Goal: Information Seeking & Learning: Learn about a topic

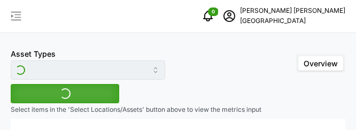
type input "Variable Air Volume Box"
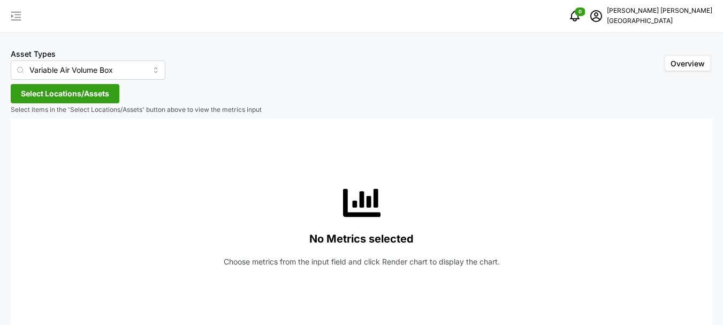
click at [9, 11] on button "button" at bounding box center [16, 16] width 15 height 15
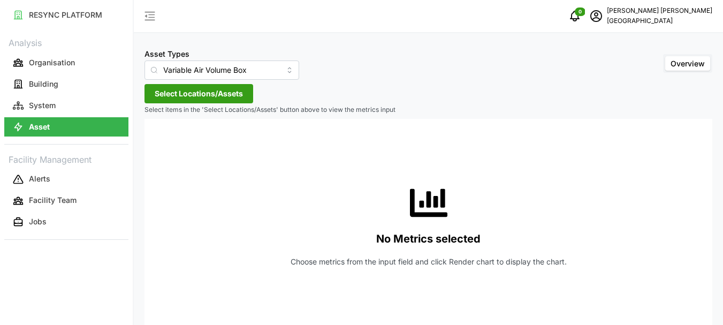
click at [208, 91] on span "Select Locations/Assets" at bounding box center [199, 94] width 88 height 18
click at [158, 129] on icon at bounding box center [158, 141] width 9 height 9
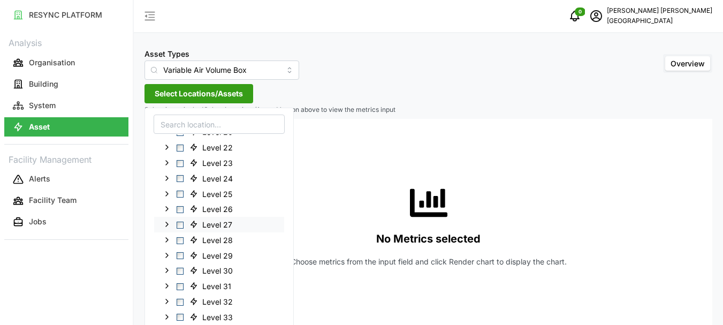
scroll to position [290, 0]
click at [168, 129] on icon at bounding box center [167, 205] width 9 height 9
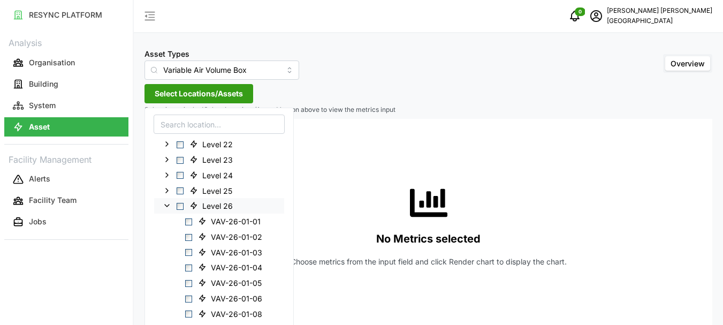
click at [165, 129] on polyline at bounding box center [167, 205] width 4 height 2
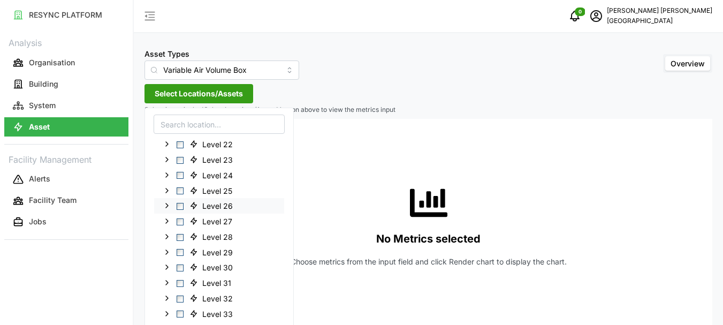
click at [180, 129] on span "Select Level 26" at bounding box center [180, 206] width 7 height 7
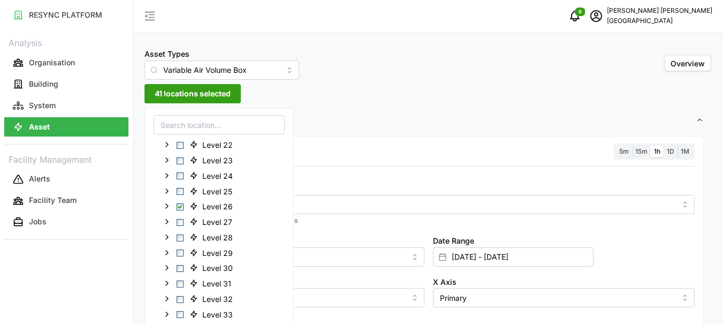
click at [189, 90] on span "41 locations selected" at bounding box center [193, 94] width 76 height 18
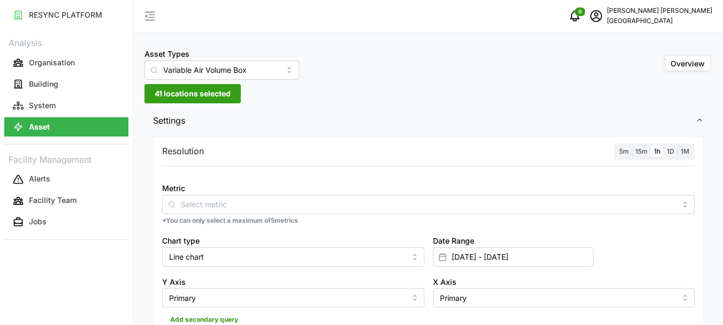
click at [364, 129] on label "1h" at bounding box center [656, 152] width 13 height 12
click at [364, 129] on input "1h" at bounding box center [650, 146] width 0 height 0
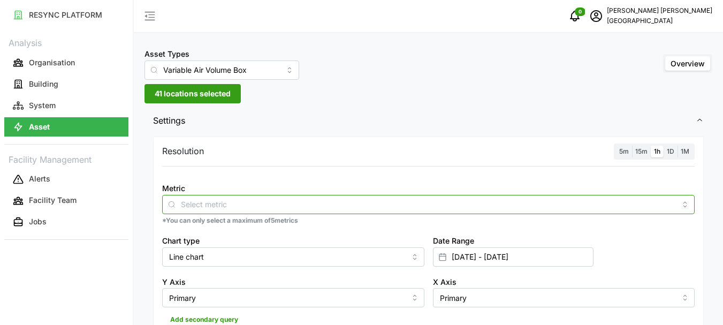
click at [206, 129] on input "Metric" at bounding box center [428, 204] width 495 height 12
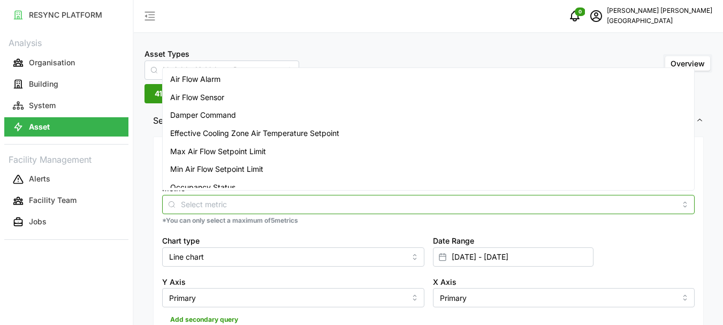
click at [215, 99] on span "Air Flow Sensor" at bounding box center [197, 97] width 54 height 12
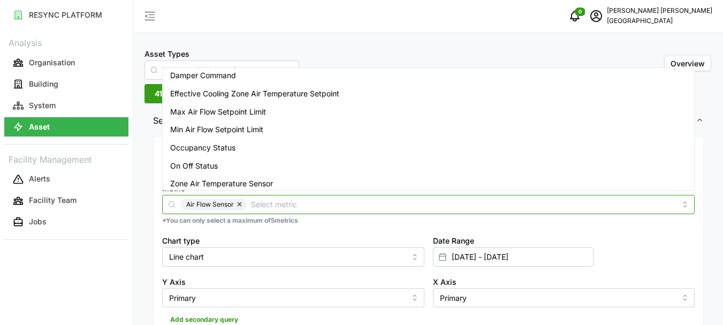
scroll to position [44, 0]
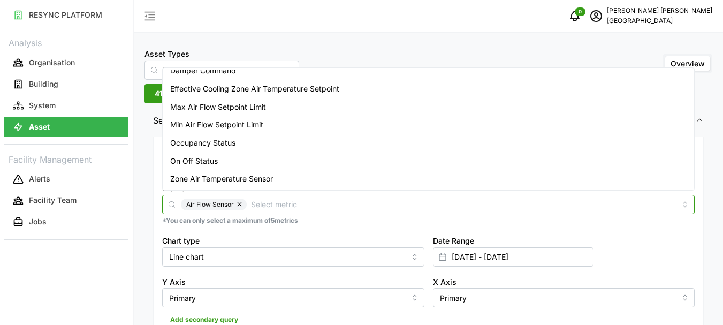
click at [217, 129] on span "Zone Air Temperature Sensor" at bounding box center [221, 179] width 103 height 12
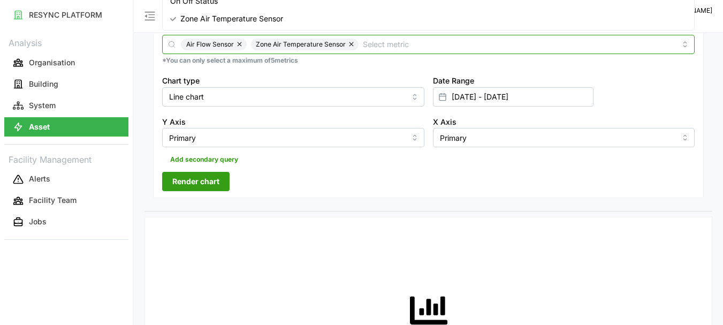
scroll to position [160, 0]
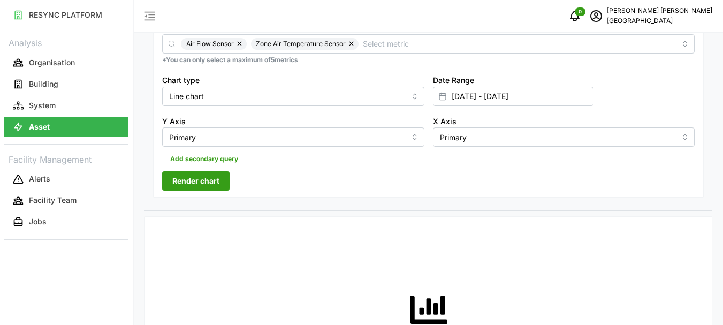
click at [201, 129] on span "Render chart" at bounding box center [195, 181] width 47 height 18
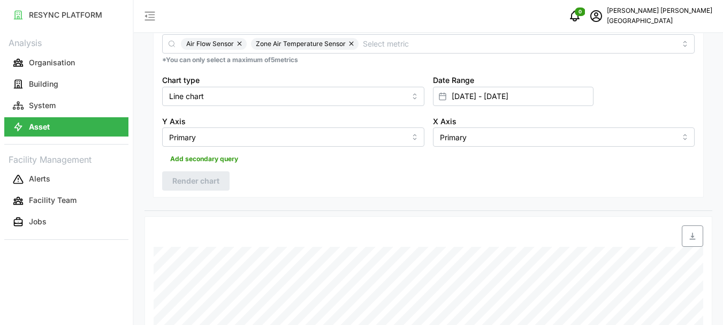
click at [364, 97] on icon at bounding box center [442, 96] width 9 height 9
click at [364, 97] on input "[DATE] - [DATE]" at bounding box center [513, 96] width 160 height 19
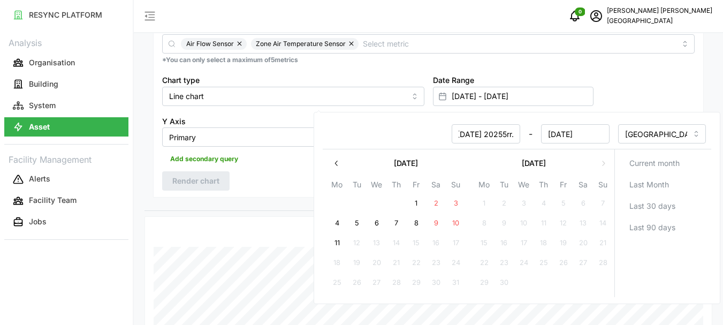
scroll to position [0, 3]
type input "[DATE]"
click at [335, 129] on button "11" at bounding box center [336, 242] width 19 height 19
type input "[DATE] - [DATE]"
type input "[DATE]"
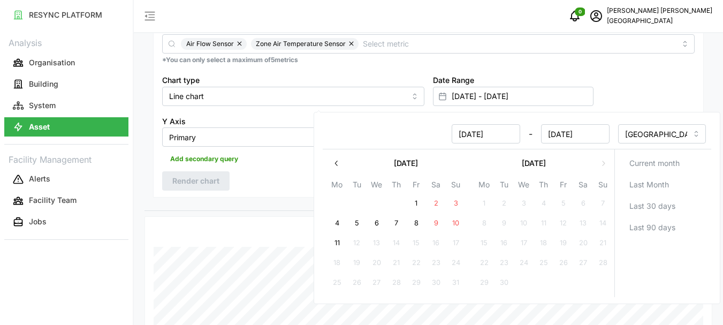
scroll to position [0, 0]
click at [364, 129] on input "[DATE]" at bounding box center [485, 133] width 68 height 19
click at [342, 129] on button "11" at bounding box center [336, 242] width 19 height 19
type input "[DATE] - [DATE]"
type input "[DATE]"
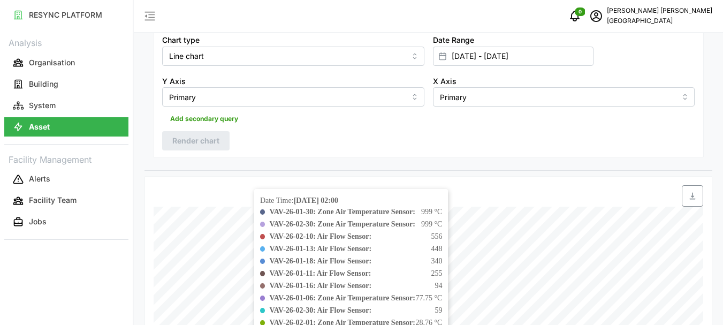
scroll to position [320, 0]
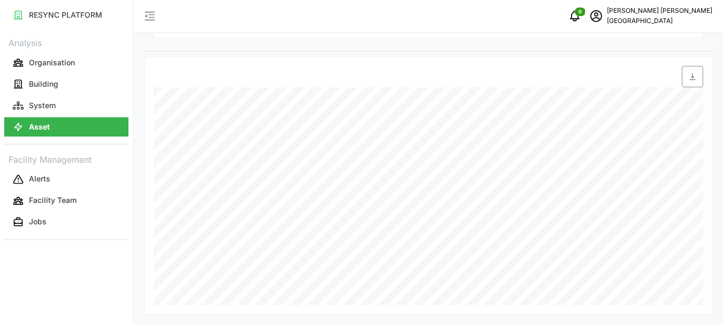
click at [364, 69] on div at bounding box center [521, 76] width 363 height 21
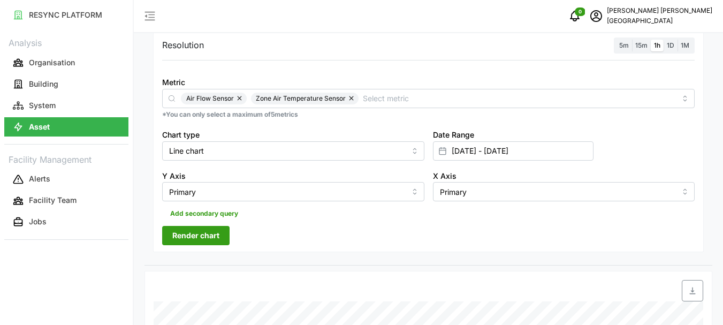
drag, startPoint x: 219, startPoint y: 237, endPoint x: 730, endPoint y: 93, distance: 530.9
click at [219, 129] on button "Render chart" at bounding box center [195, 235] width 67 height 19
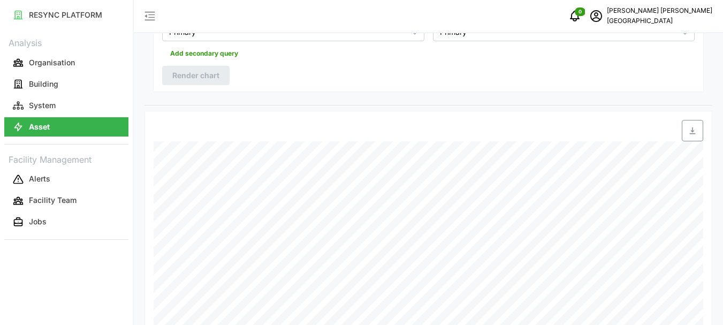
scroll to position [266, 0]
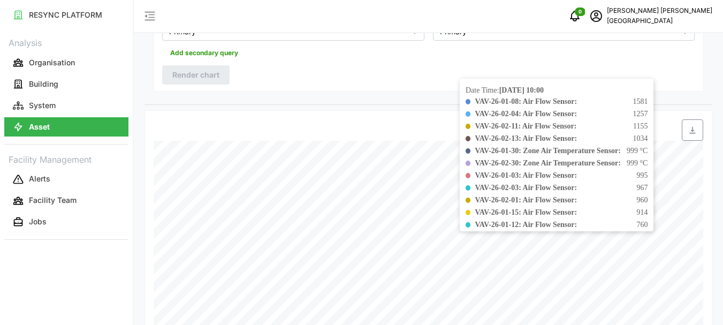
click at [364, 129] on span at bounding box center [467, 224] width 5 height 5
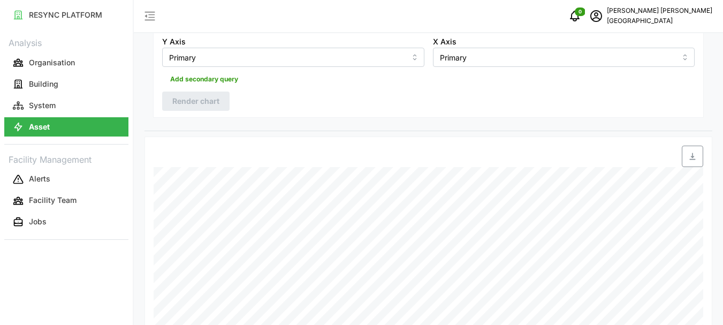
scroll to position [52, 0]
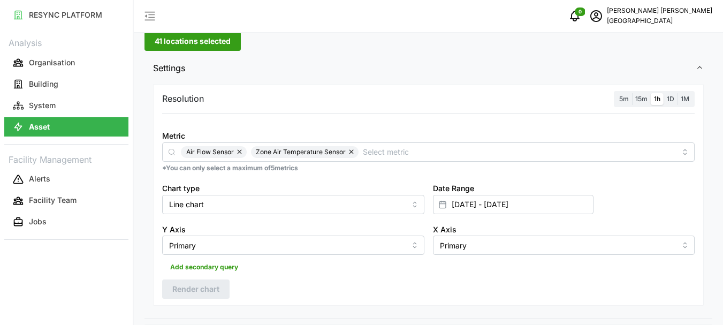
click at [159, 45] on span "41 locations selected" at bounding box center [193, 41] width 76 height 18
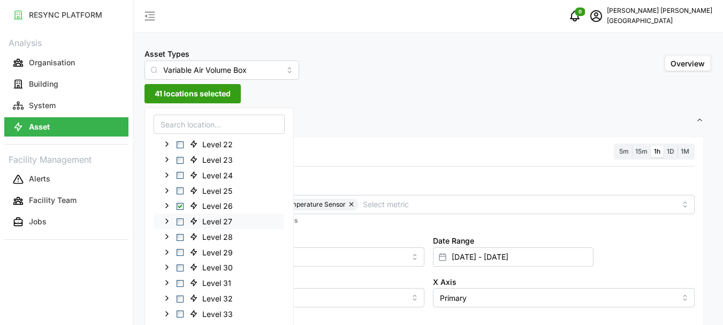
scroll to position [53, 0]
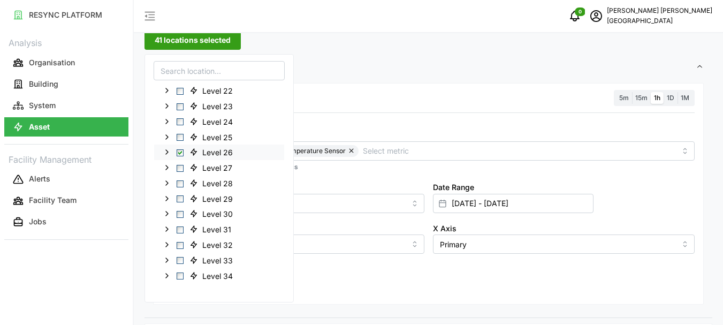
click at [165, 129] on icon at bounding box center [167, 152] width 9 height 9
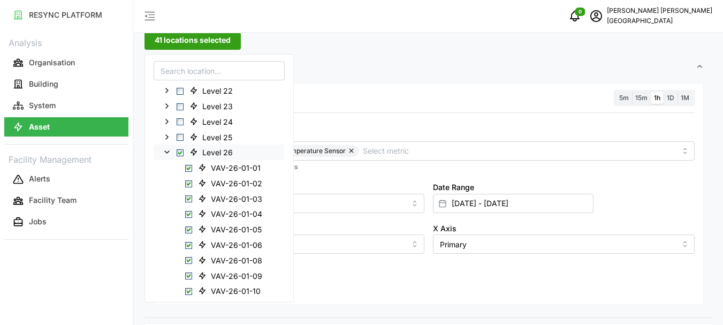
click at [180, 129] on span "Select Level 26" at bounding box center [180, 152] width 7 height 7
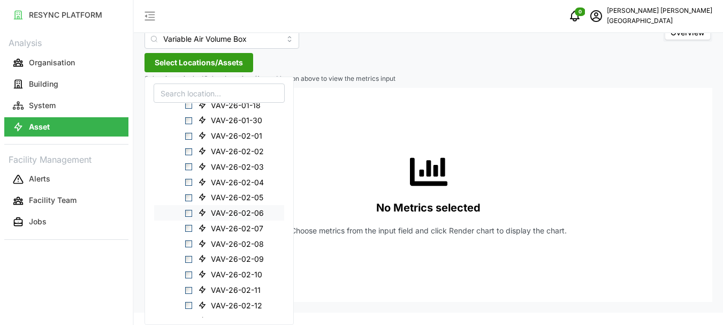
scroll to position [611, 0]
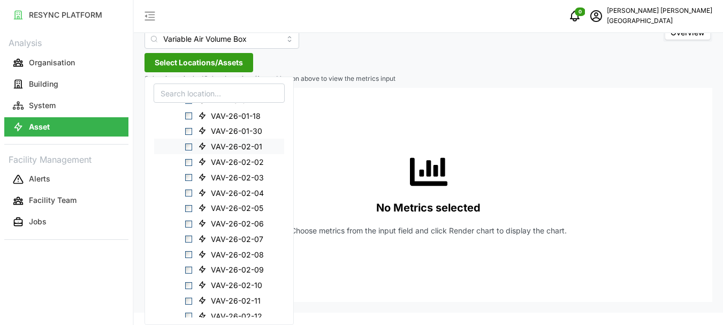
click at [188, 129] on span "Select VAV-26-02-01" at bounding box center [188, 146] width 7 height 7
click at [188, 129] on span "Select VAV-26-02-02" at bounding box center [188, 161] width 7 height 7
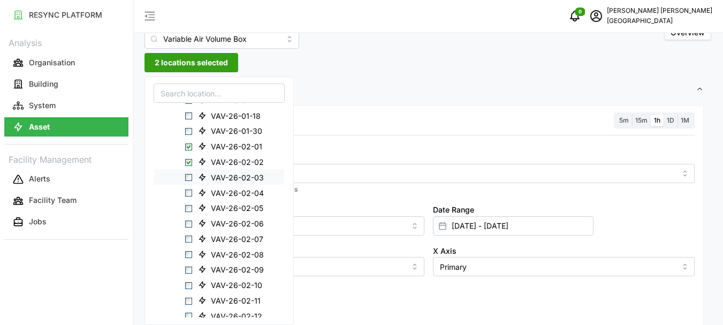
click at [187, 129] on span "Select VAV-26-02-03" at bounding box center [188, 177] width 7 height 7
click at [188, 129] on span "Select VAV-26-02-04" at bounding box center [188, 192] width 7 height 7
click at [190, 129] on span "Select VAV-26-02-05" at bounding box center [188, 208] width 7 height 7
click at [188, 129] on span "Select VAV-26-02-06" at bounding box center [188, 223] width 7 height 7
click at [186, 129] on span "Select VAV-26-02-07" at bounding box center [188, 238] width 7 height 7
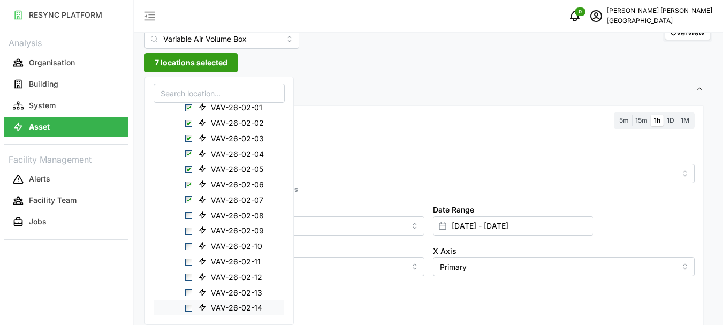
scroll to position [718, 0]
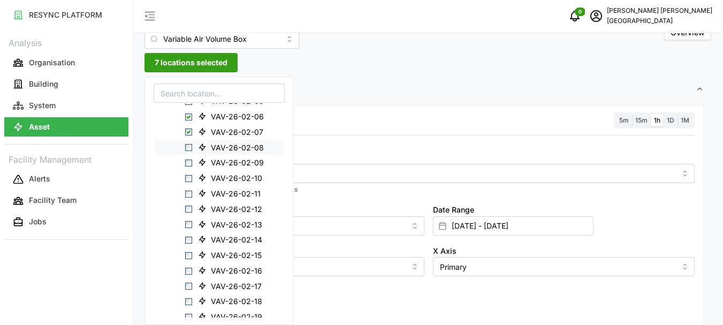
click at [187, 129] on span "Select VAV-26-02-08" at bounding box center [188, 147] width 7 height 7
click at [186, 129] on span "Select VAV-26-02-09" at bounding box center [188, 162] width 7 height 7
click at [187, 129] on span "Select VAV-26-02-10" at bounding box center [188, 178] width 7 height 7
click at [187, 129] on span "Select VAV-26-02-11" at bounding box center [188, 193] width 7 height 7
click at [189, 129] on span "Select VAV-26-02-12" at bounding box center [188, 208] width 7 height 7
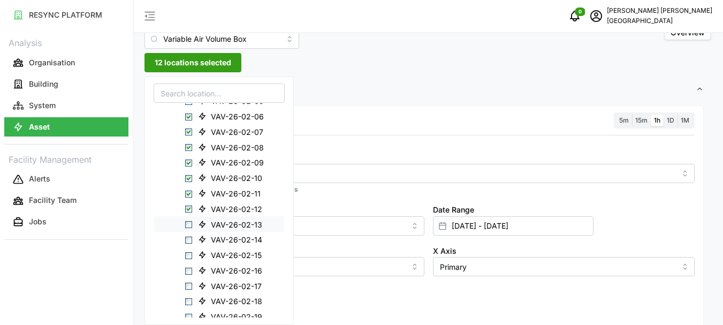
click at [188, 129] on span "Select VAV-26-02-13" at bounding box center [188, 224] width 7 height 7
click at [191, 129] on span "Select VAV-26-02-14" at bounding box center [188, 239] width 7 height 7
click at [188, 129] on span "Select VAV-26-02-15" at bounding box center [188, 255] width 7 height 7
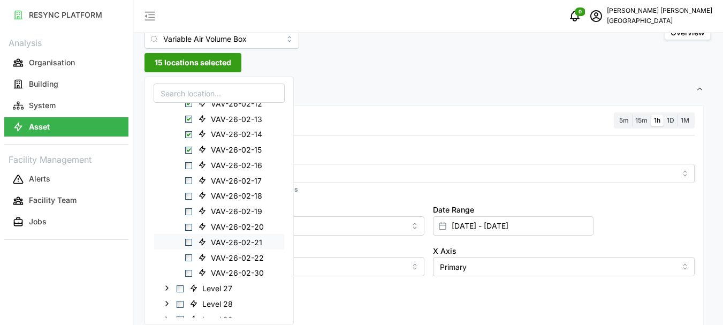
scroll to position [825, 0]
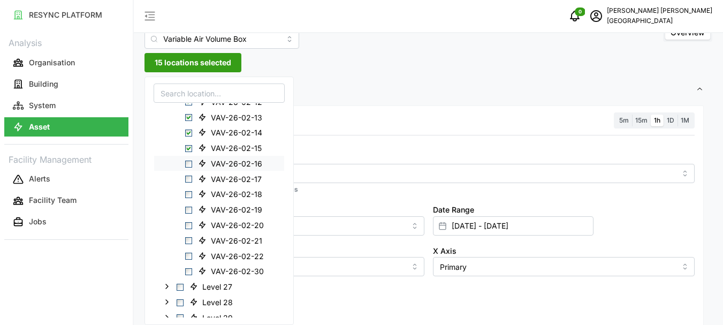
click at [190, 129] on span "Select VAV-26-02-16" at bounding box center [188, 163] width 7 height 7
click at [188, 129] on span "Select VAV-26-02-17" at bounding box center [188, 178] width 7 height 7
click at [188, 129] on span "Select VAV-26-02-18" at bounding box center [188, 194] width 7 height 7
click at [188, 129] on div "VAV-26-02-19" at bounding box center [219, 210] width 130 height 16
click at [189, 129] on span "Select VAV-26-02-19" at bounding box center [188, 209] width 7 height 7
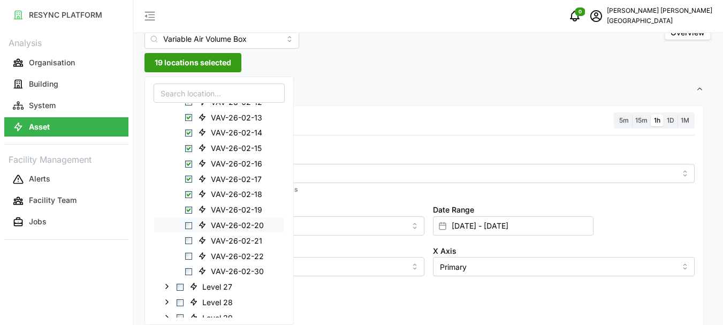
click at [189, 129] on span "Select VAV-26-02-20" at bounding box center [188, 224] width 7 height 7
click at [189, 129] on span "Select VAV-26-02-21" at bounding box center [188, 240] width 7 height 7
click at [187, 129] on span "Select VAV-26-02-22" at bounding box center [188, 255] width 7 height 7
click at [187, 129] on span "Select VAV-26-02-30" at bounding box center [188, 271] width 7 height 7
click at [187, 63] on span "23 locations selected" at bounding box center [194, 62] width 78 height 18
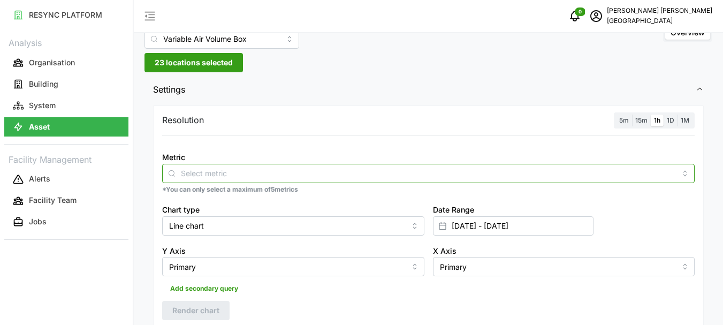
click at [340, 129] on input "Metric" at bounding box center [428, 173] width 495 height 12
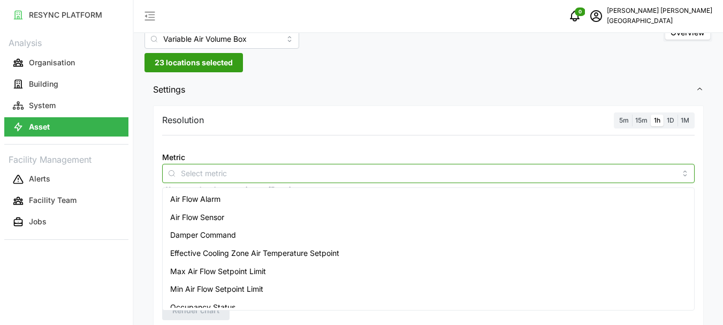
click at [222, 129] on span "Air Flow Sensor" at bounding box center [197, 217] width 54 height 12
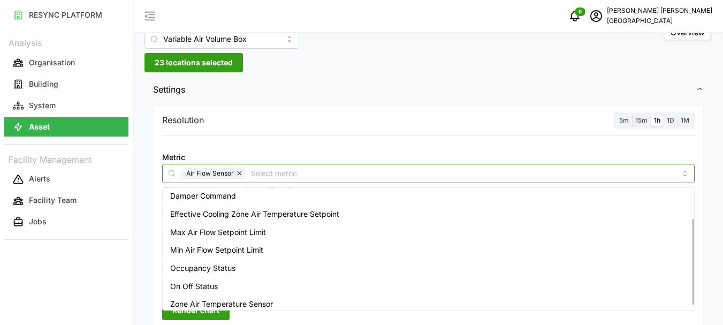
scroll to position [44, 0]
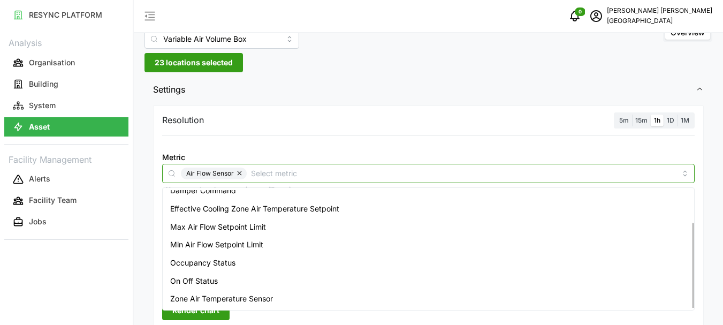
click at [221, 129] on span "Zone Air Temperature Sensor" at bounding box center [221, 299] width 103 height 12
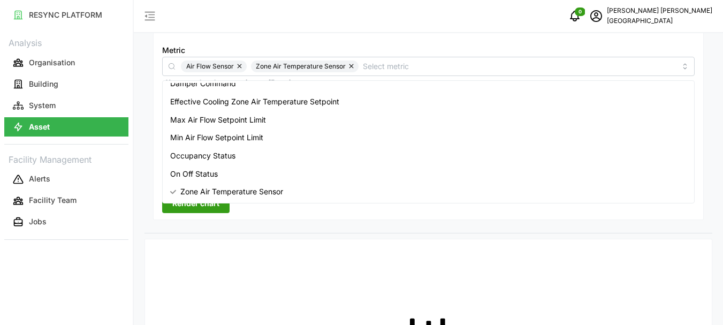
click at [213, 129] on span "Render chart" at bounding box center [195, 203] width 47 height 18
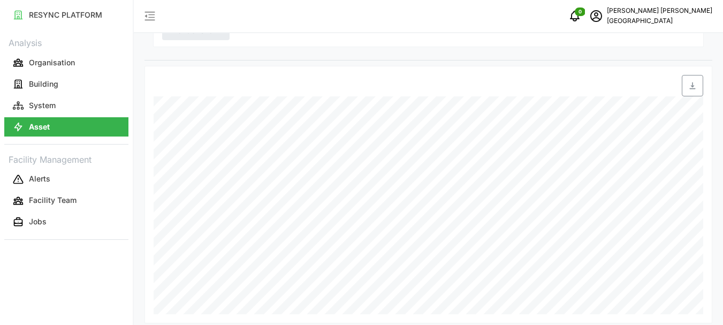
scroll to position [320, 0]
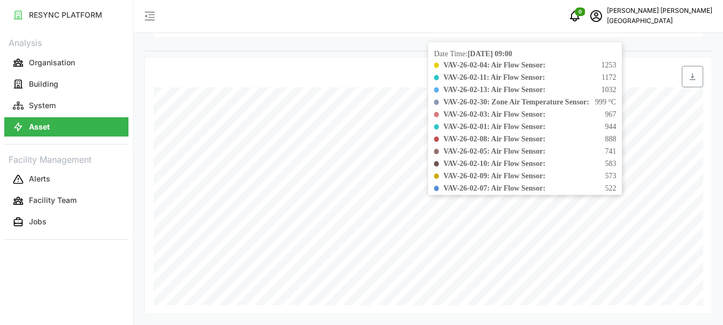
click at [364, 129] on b "VAV-26-02-10: Air Flow Sensor:" at bounding box center [494, 163] width 102 height 8
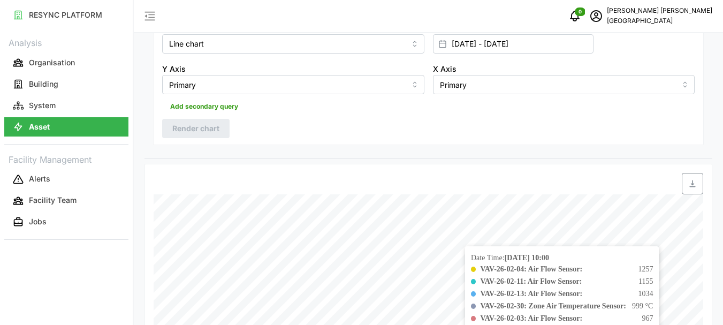
scroll to position [266, 0]
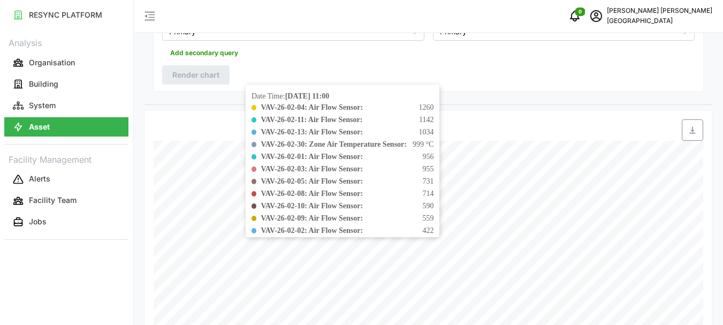
click at [363, 129] on b "VAV-26-02-03: Air Flow Sensor:" at bounding box center [312, 169] width 102 height 8
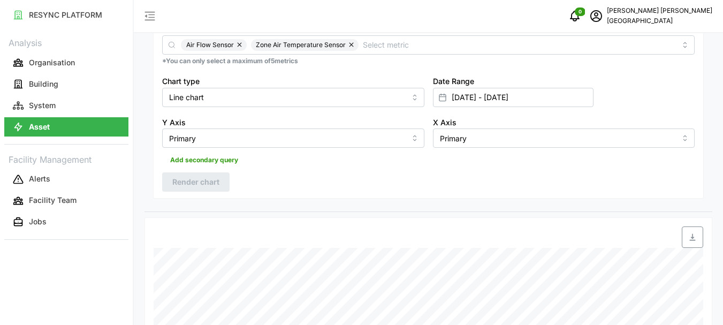
scroll to position [213, 0]
